Goal: Task Accomplishment & Management: Complete application form

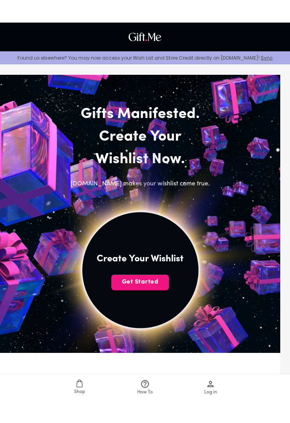
scroll to position [2, 0]
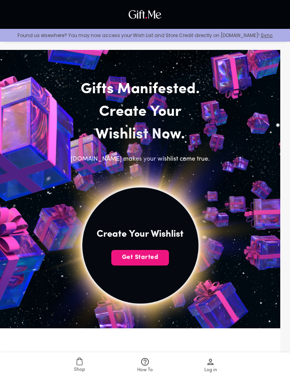
click at [122, 251] on button "Get Started" at bounding box center [140, 258] width 58 height 16
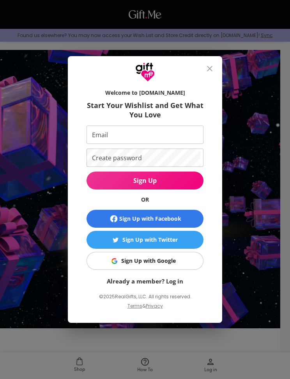
click at [253, 282] on div "Welcome to [DOMAIN_NAME] Start Your Wishlist and Get What You Love Email Email …" at bounding box center [145, 189] width 290 height 379
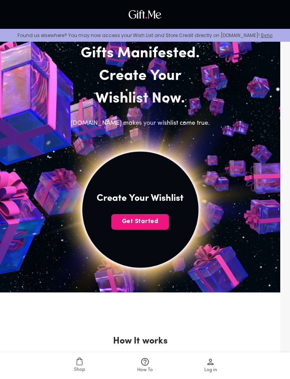
scroll to position [0, 0]
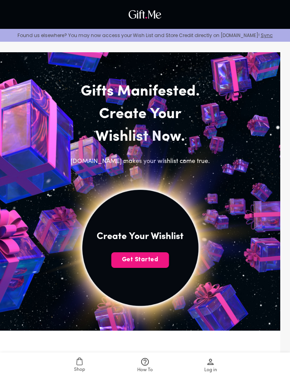
click at [118, 240] on h4 "Create Your Wishlist" at bounding box center [140, 236] width 87 height 12
click at [135, 260] on span "Get Started" at bounding box center [140, 259] width 58 height 9
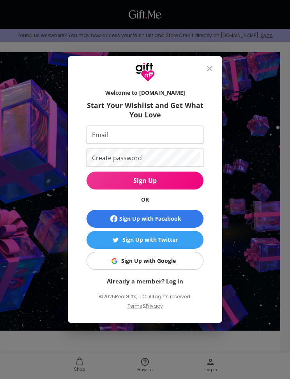
click at [117, 259] on img "button" at bounding box center [114, 261] width 6 height 6
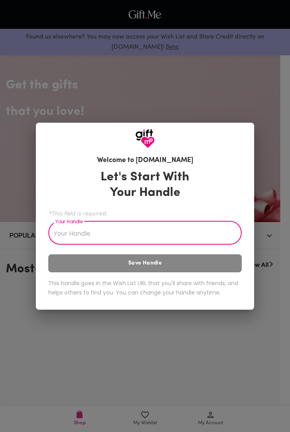
scroll to position [1, 0]
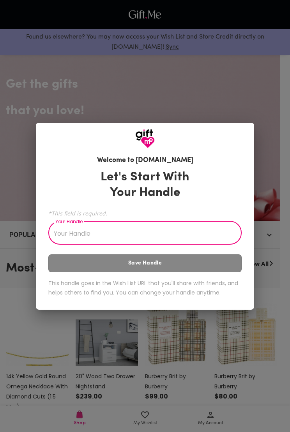
click at [21, 57] on div "Welcome to [DOMAIN_NAME] Let's Start With Your Handle *This field is required. …" at bounding box center [145, 216] width 290 height 432
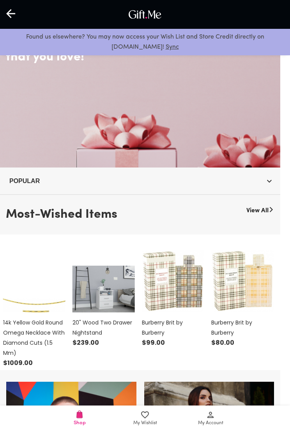
scroll to position [76, 0]
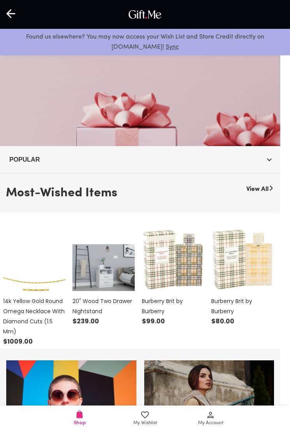
click at [147, 378] on icon at bounding box center [144, 414] width 9 height 9
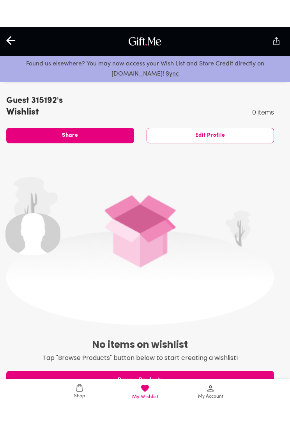
scroll to position [193, 0]
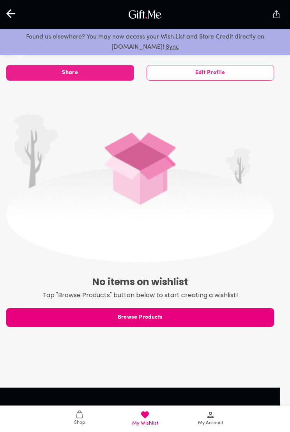
click at [209, 378] on icon at bounding box center [210, 414] width 9 height 9
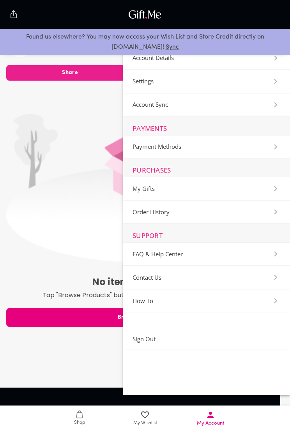
click at [69, 170] on img at bounding box center [140, 188] width 268 height 148
click at [80, 378] on link "Shop" at bounding box center [79, 419] width 65 height 26
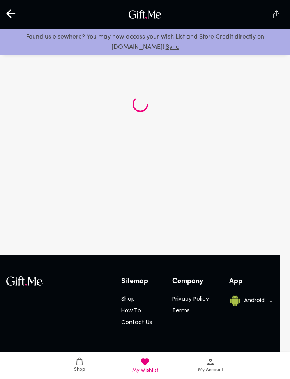
scroll to position [18, 0]
